Goal: Navigation & Orientation: Find specific page/section

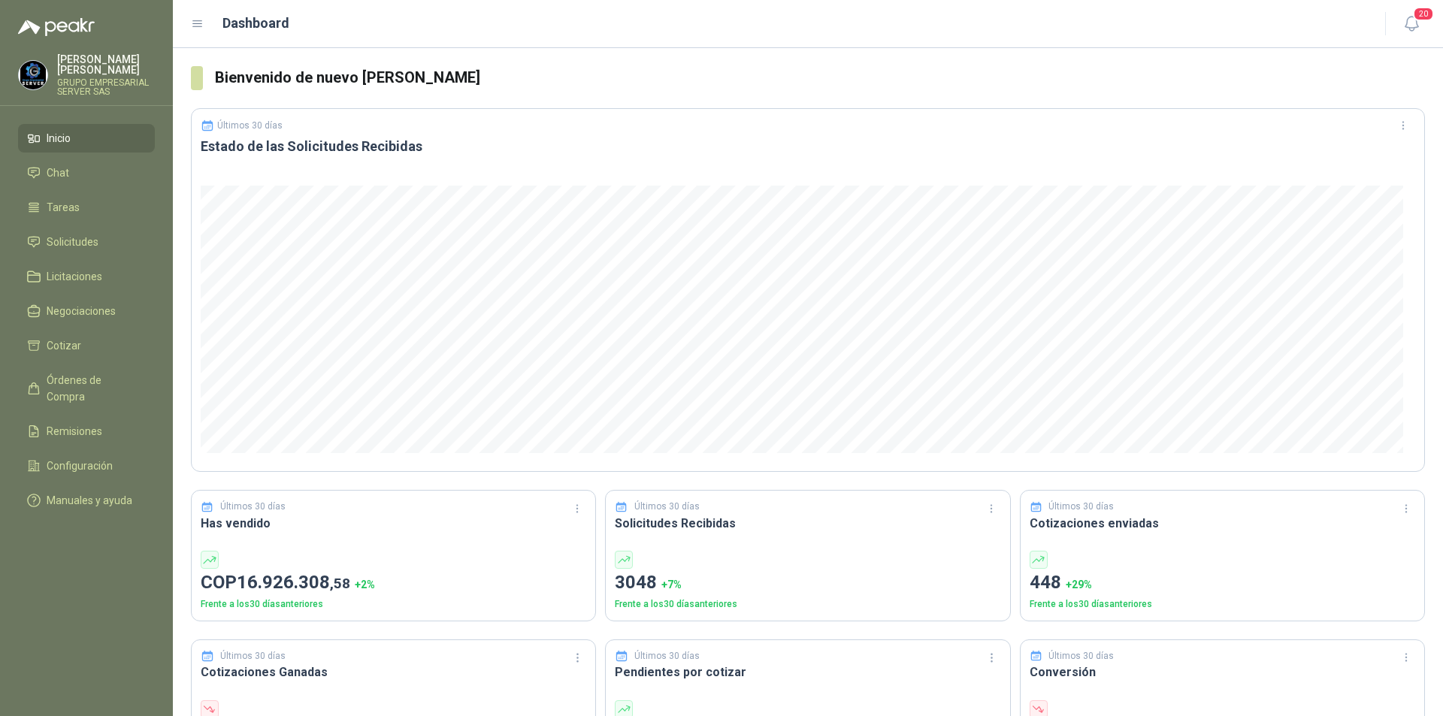
drag, startPoint x: 55, startPoint y: 224, endPoint x: 62, endPoint y: 227, distance: 8.1
click at [56, 226] on ul "Inicio Chat Tareas Solicitudes Licitaciones Negociaciones Cotizar Órdenes de Co…" at bounding box center [86, 322] width 173 height 397
click at [65, 244] on span "Solicitudes" at bounding box center [73, 242] width 52 height 17
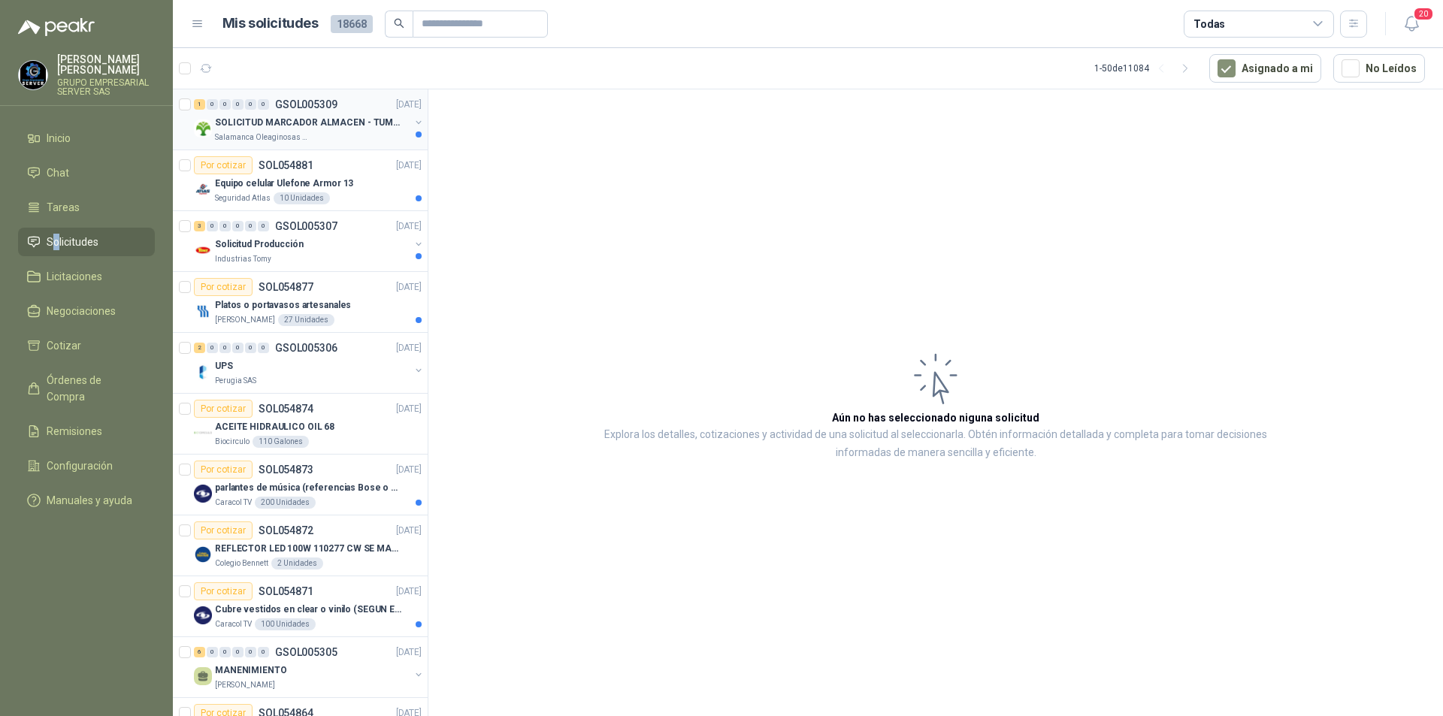
click at [306, 122] on p "SOLICITUD MARCADOR ALMACEN - TUMACO" at bounding box center [308, 123] width 187 height 14
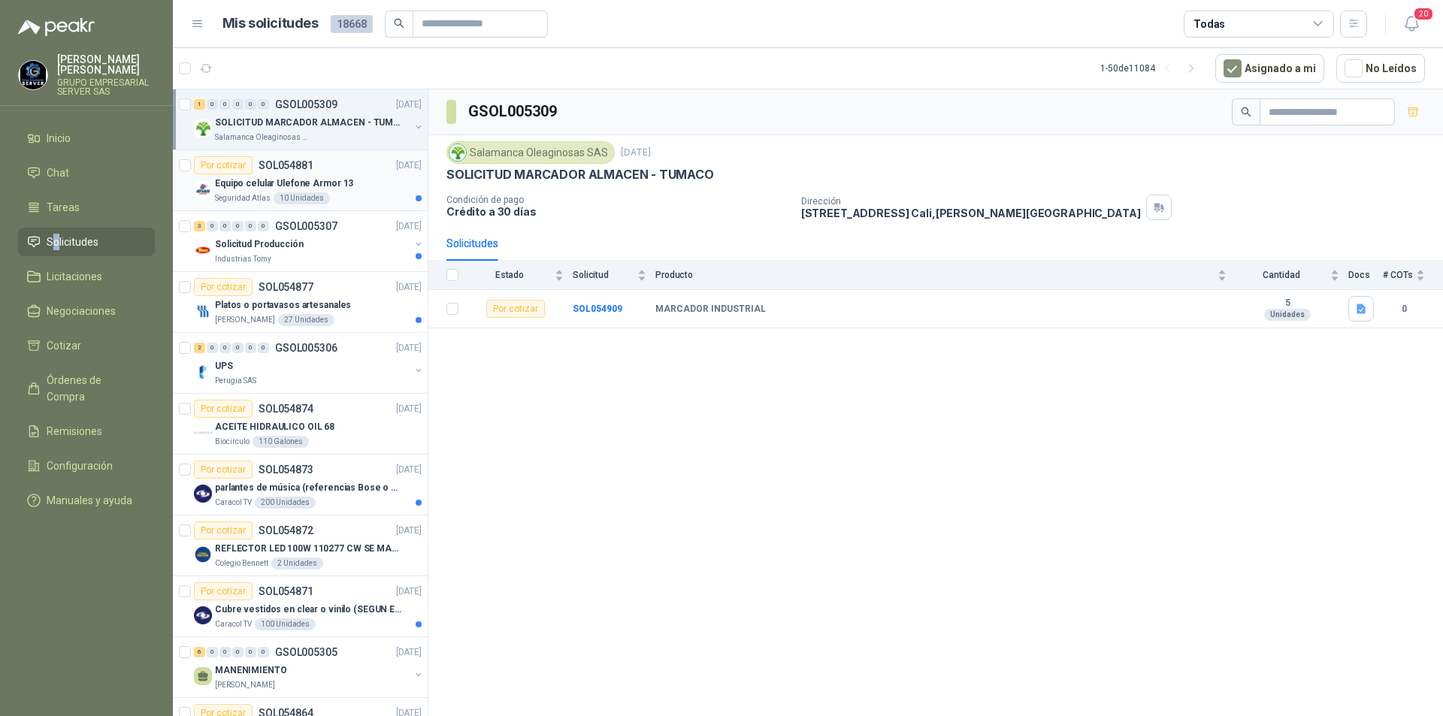
click at [257, 183] on p "Equipo celular Ulefone Armor 13" at bounding box center [284, 184] width 138 height 14
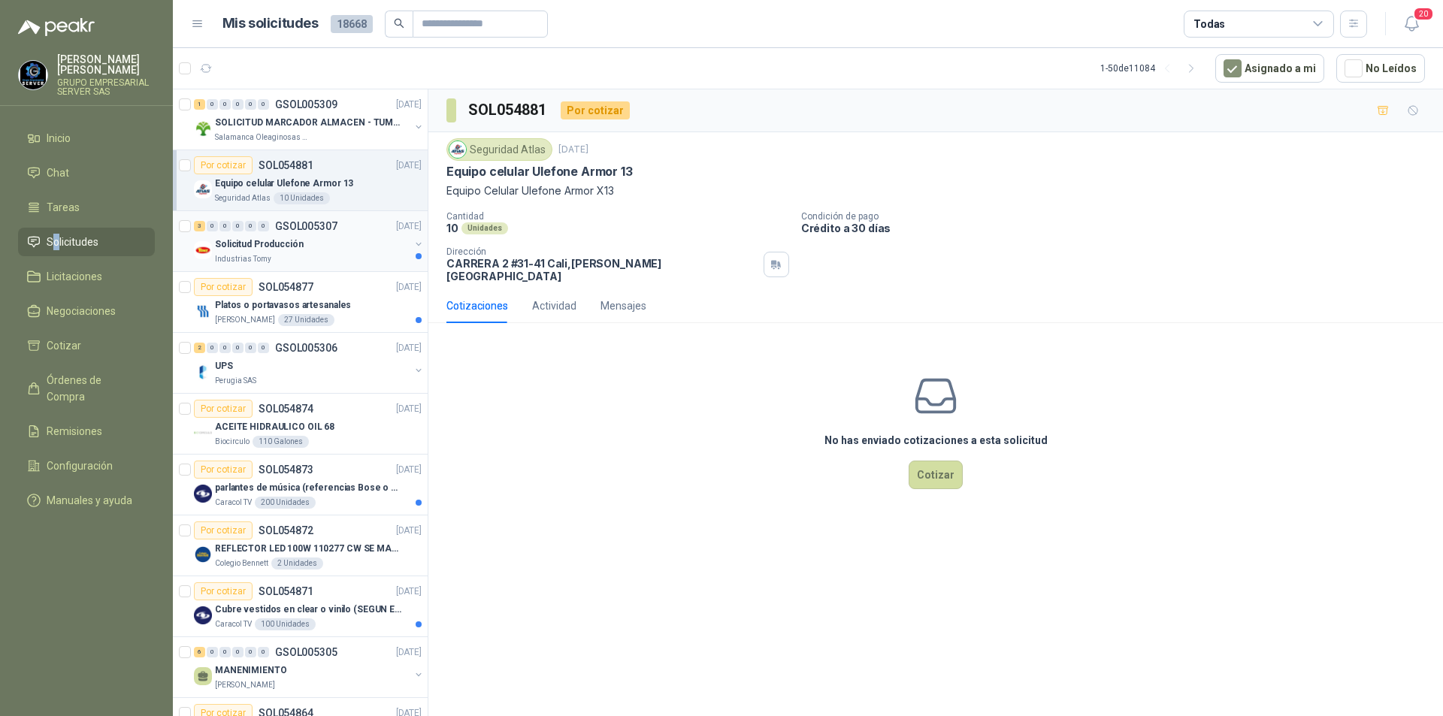
click at [255, 253] on p "Industrias Tomy" at bounding box center [243, 259] width 56 height 12
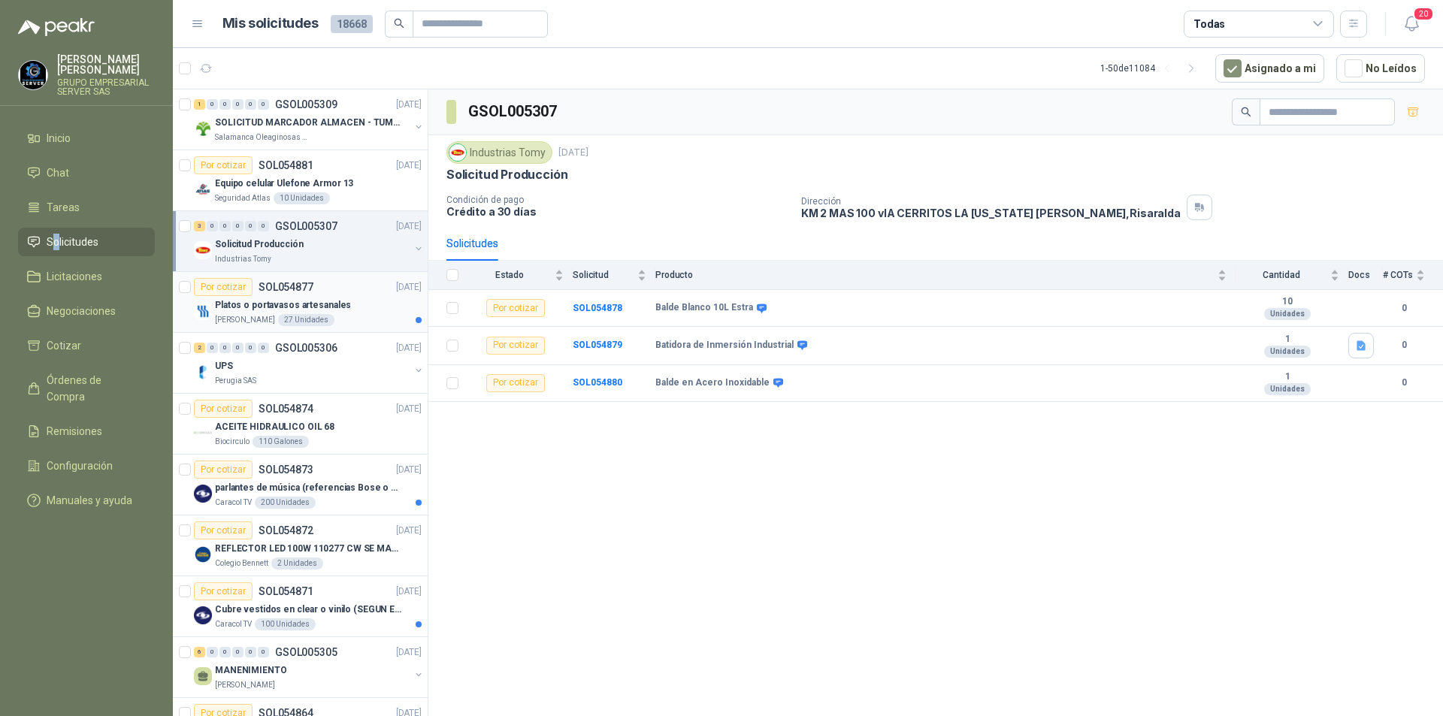
click at [256, 311] on p "Platos o portavasos artesanales" at bounding box center [283, 305] width 136 height 14
